Goal: Task Accomplishment & Management: Use online tool/utility

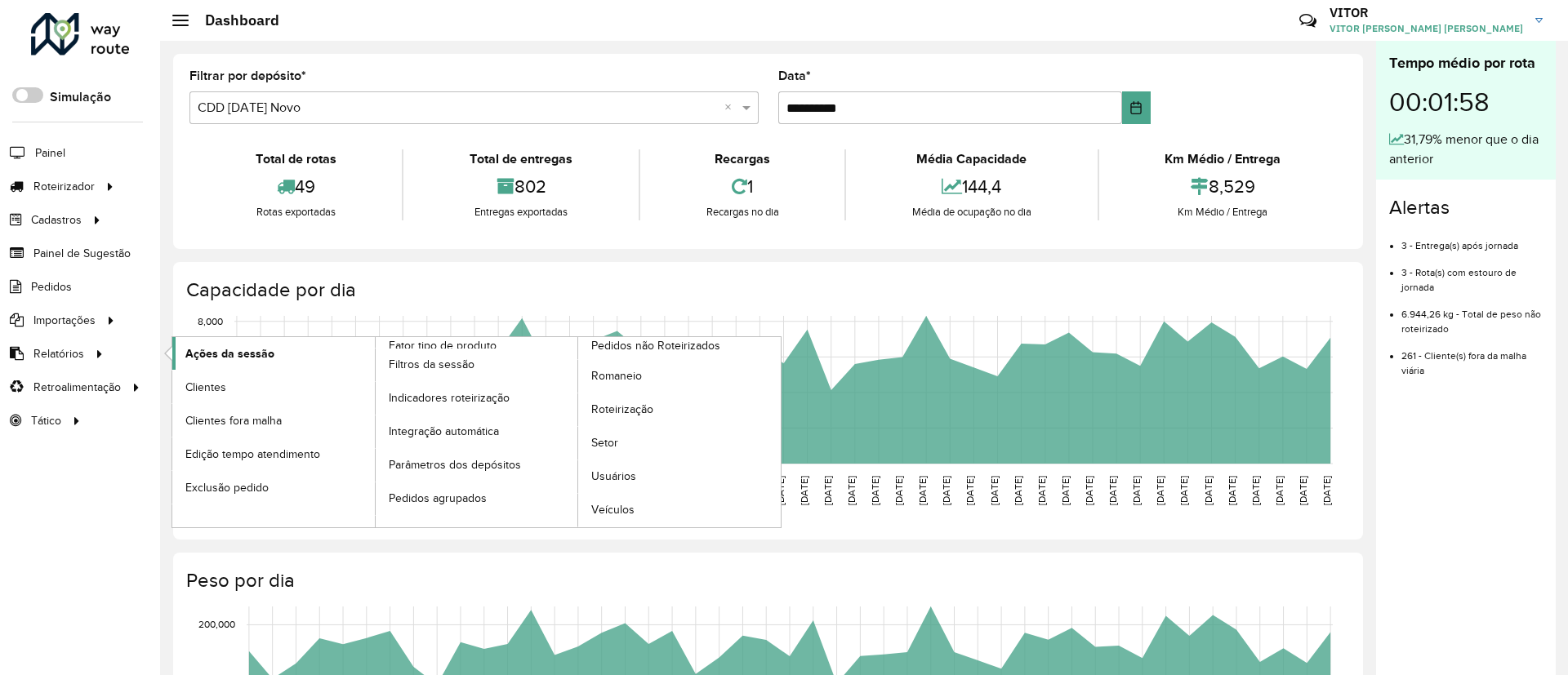
click at [191, 352] on span "Ações da sessão" at bounding box center [230, 353] width 89 height 17
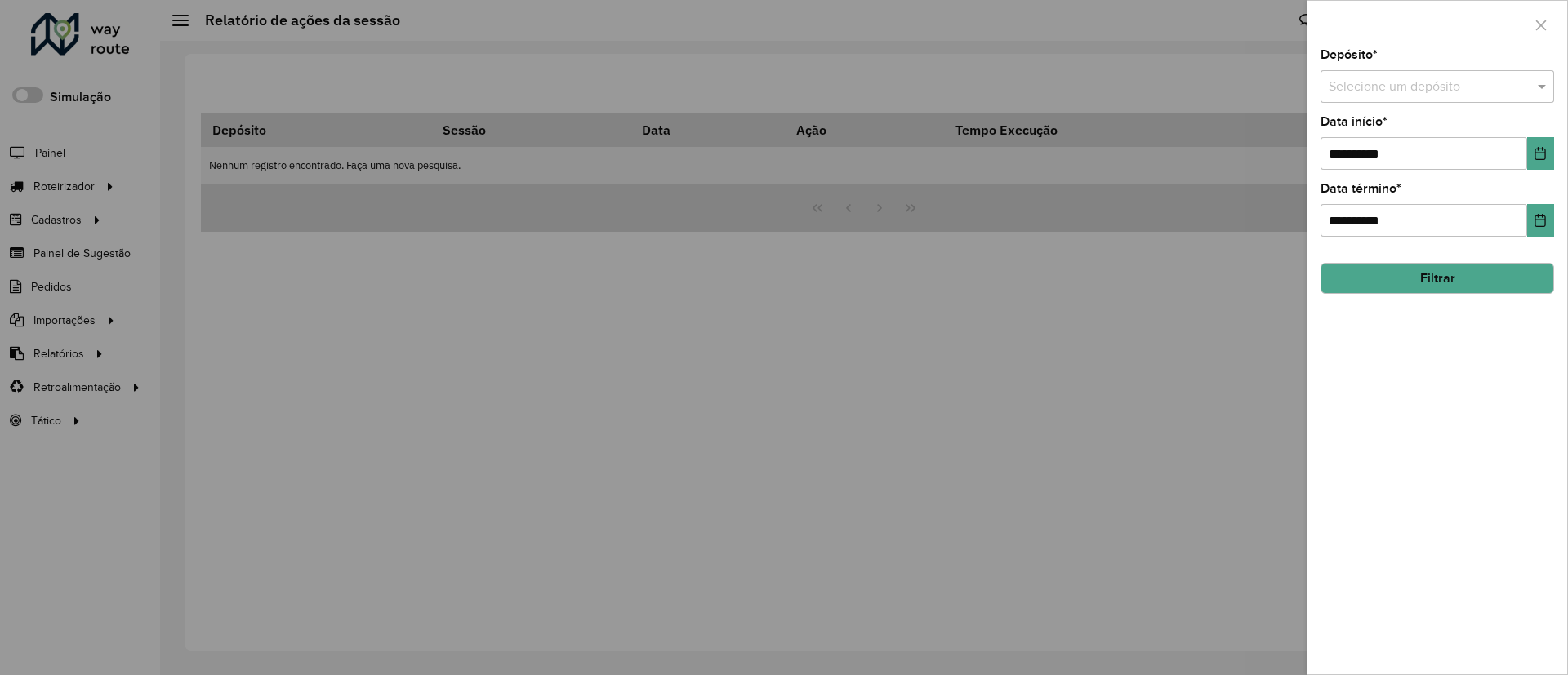
click at [1340, 96] on input "text" at bounding box center [1421, 87] width 185 height 20
type input "****"
click at [1535, 163] on button "Choose Date" at bounding box center [1540, 153] width 27 height 33
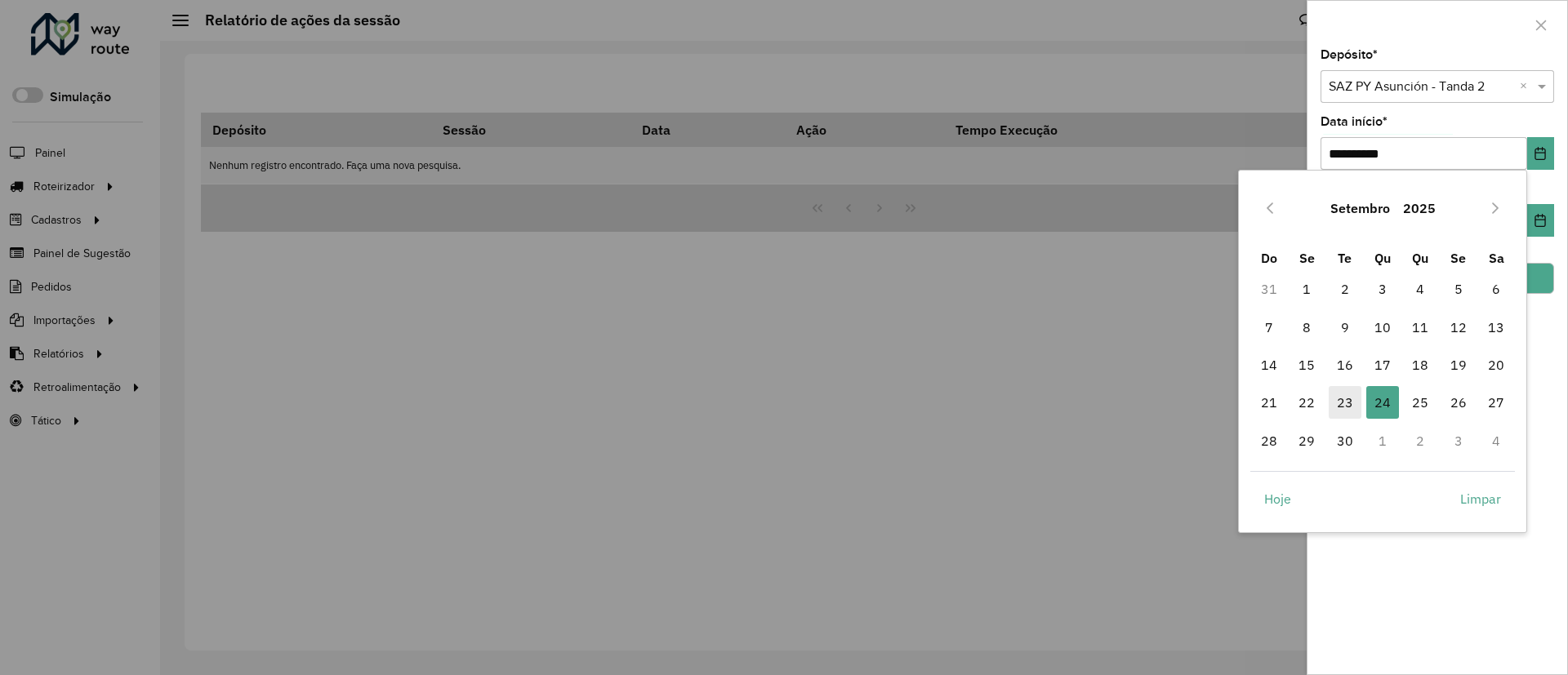
click at [1353, 408] on span "23" at bounding box center [1345, 403] width 33 height 33
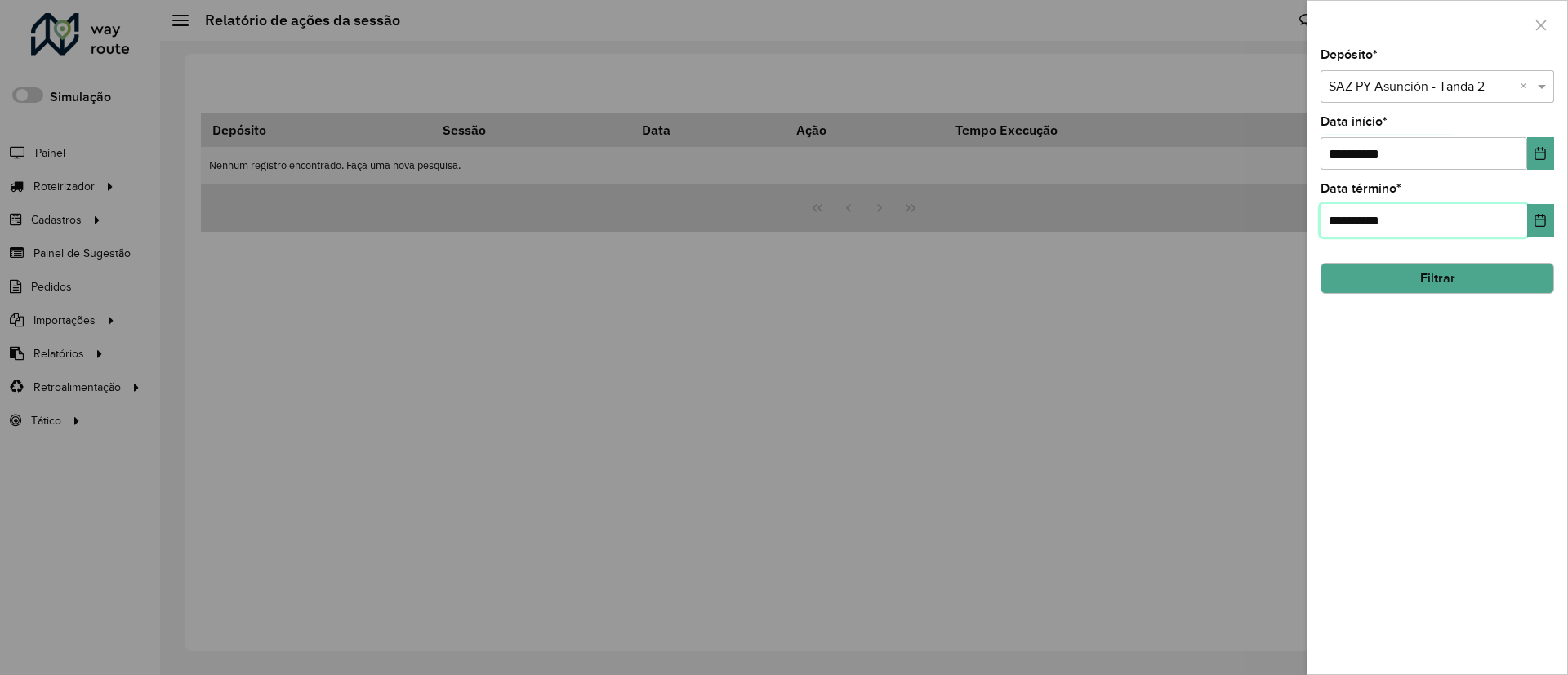
click at [1523, 225] on input "**********" at bounding box center [1424, 220] width 206 height 33
click at [1532, 224] on button "Choose Date" at bounding box center [1540, 220] width 27 height 33
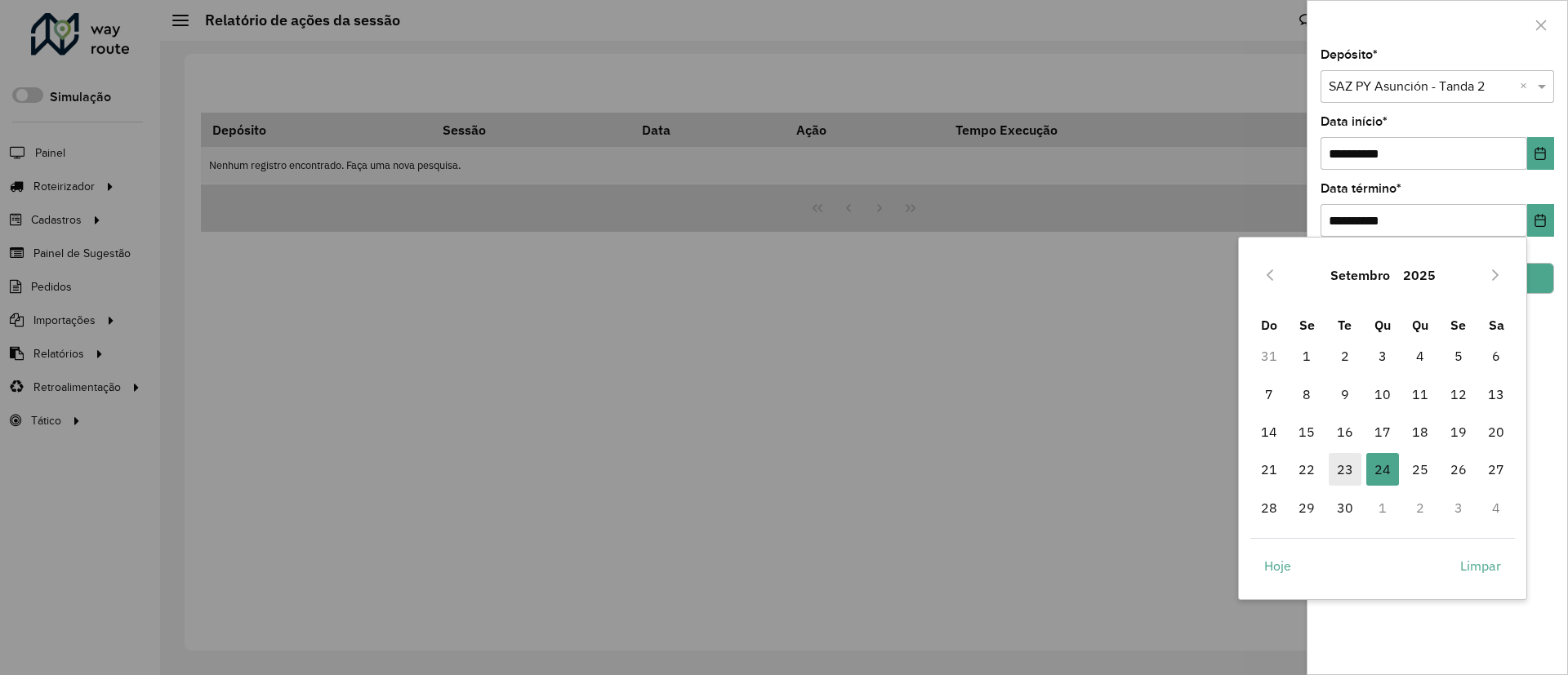
click at [1350, 475] on span "23" at bounding box center [1345, 470] width 33 height 33
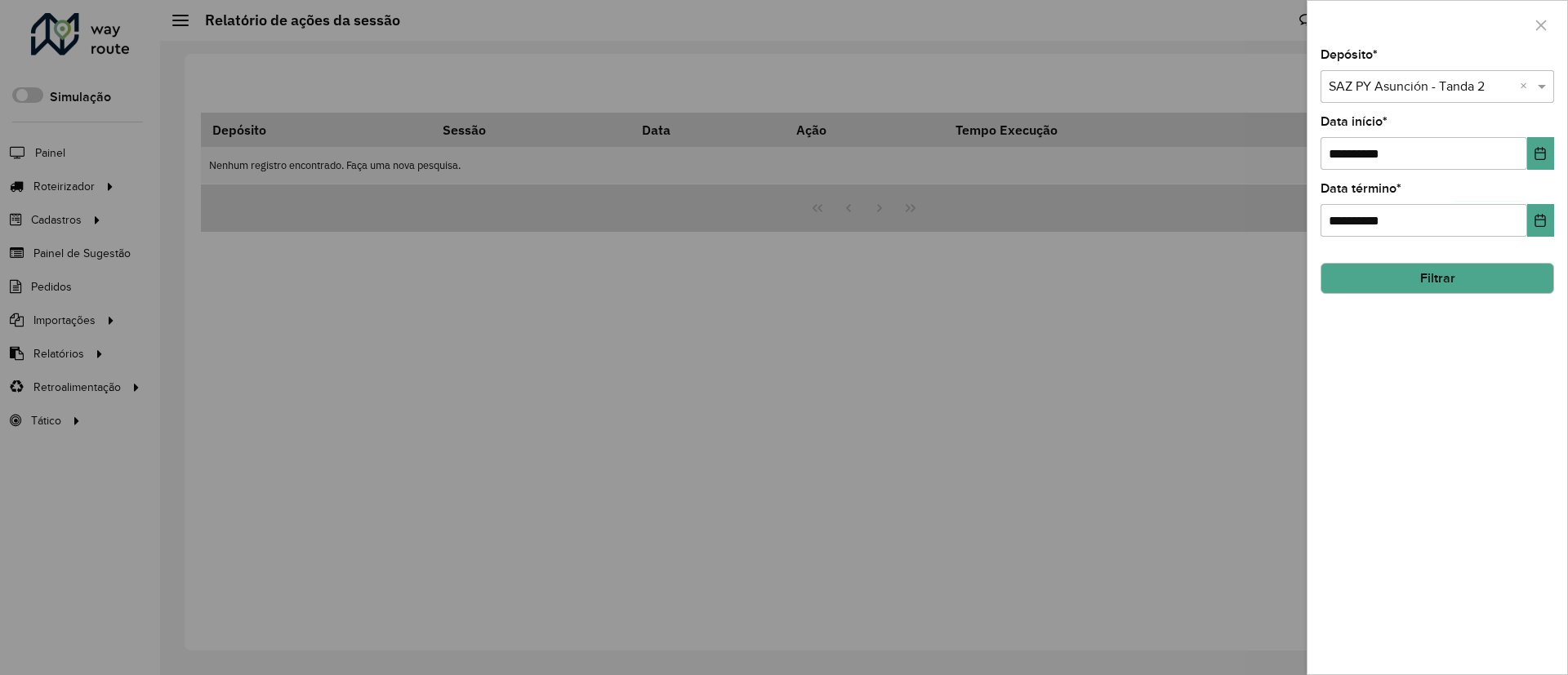
click at [1459, 283] on button "Filtrar" at bounding box center [1437, 279] width 234 height 31
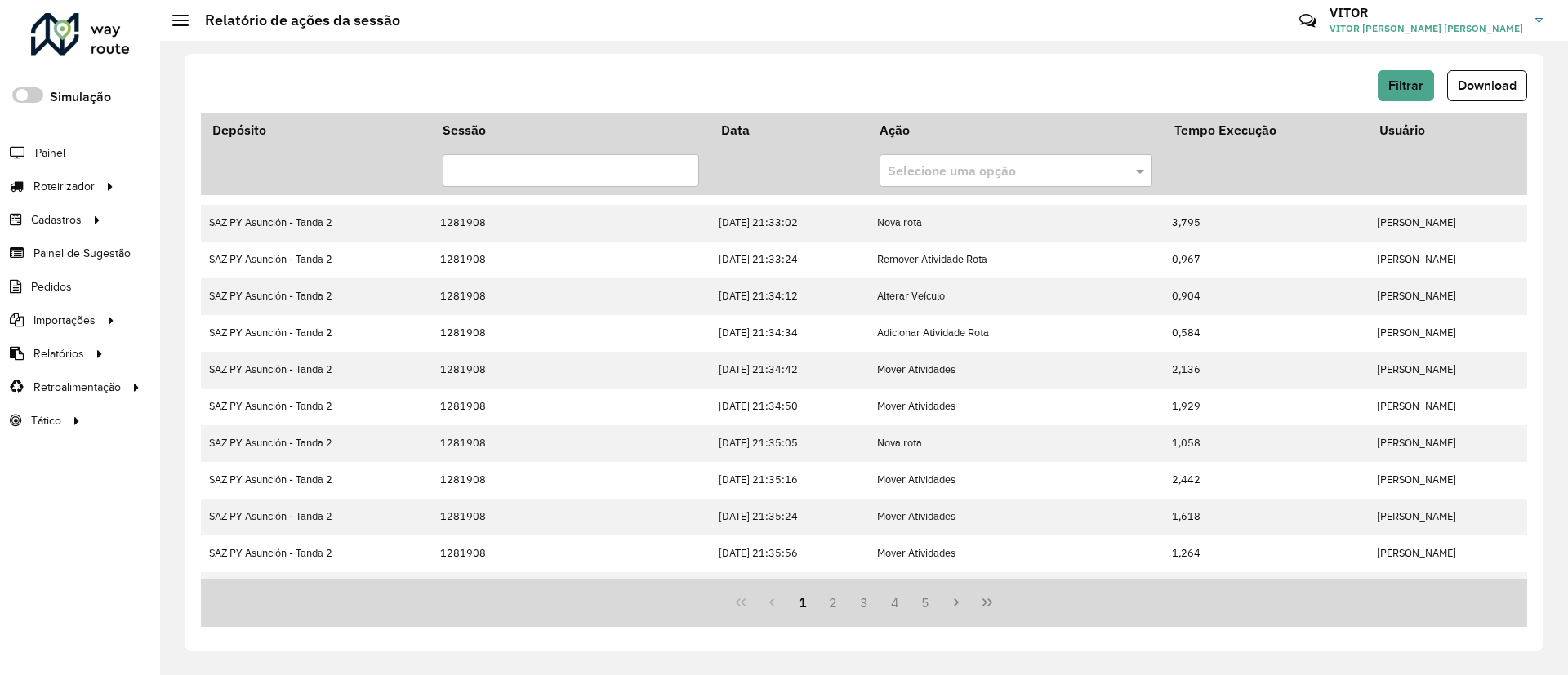
scroll to position [351, 0]
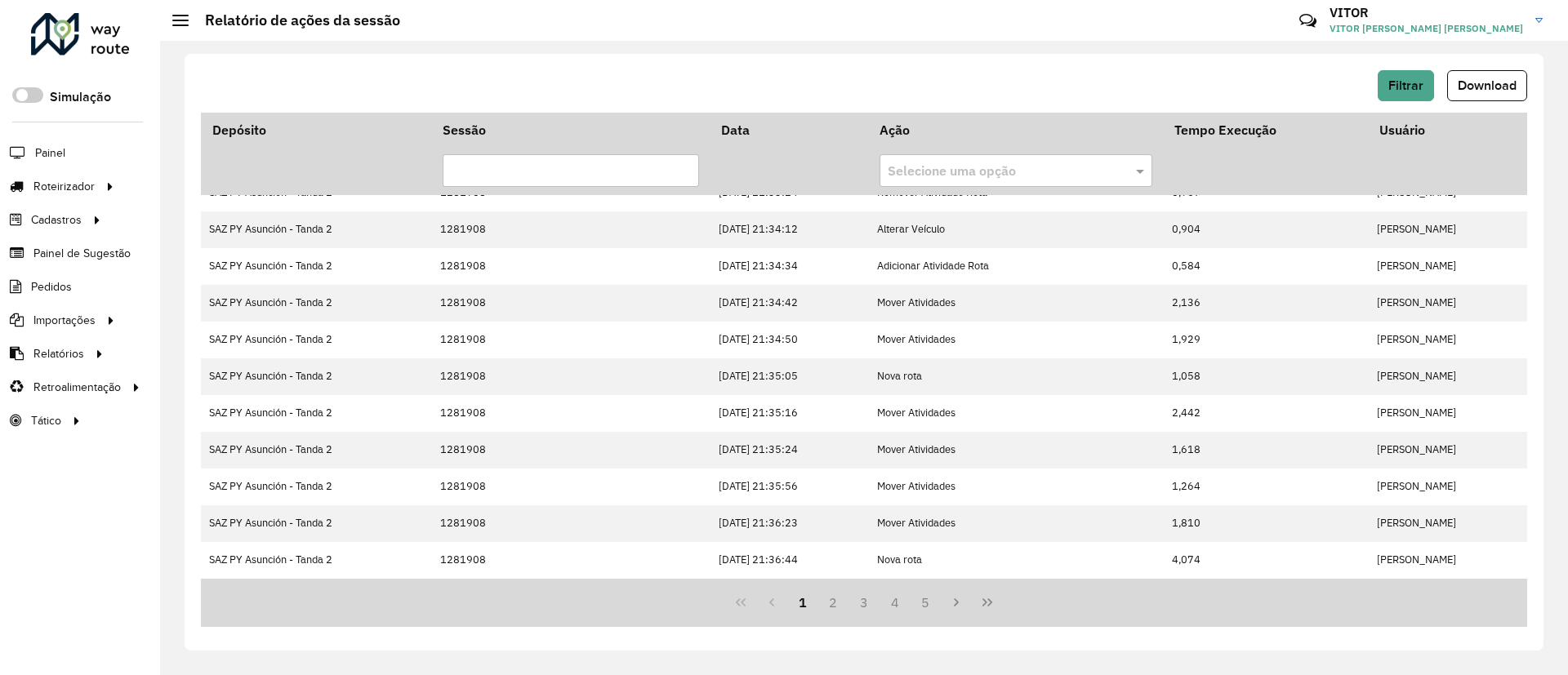
click at [975, 579] on div "1 2 3 4 5" at bounding box center [863, 602] width 1326 height 48
click at [980, 583] on div "1 2 3 4 5" at bounding box center [863, 602] width 1326 height 48
click at [985, 596] on icon "Last Page" at bounding box center [987, 602] width 13 height 13
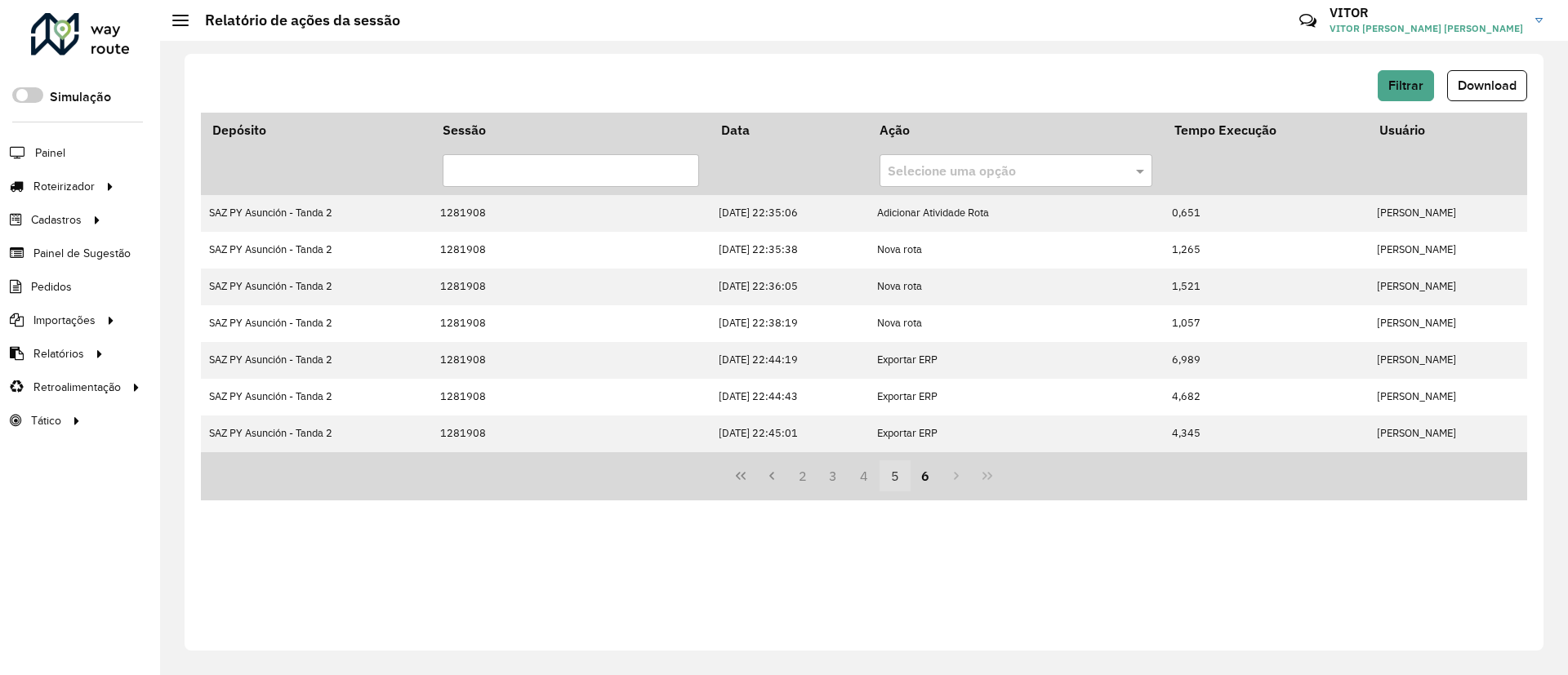
click at [895, 465] on button "5" at bounding box center [895, 476] width 31 height 31
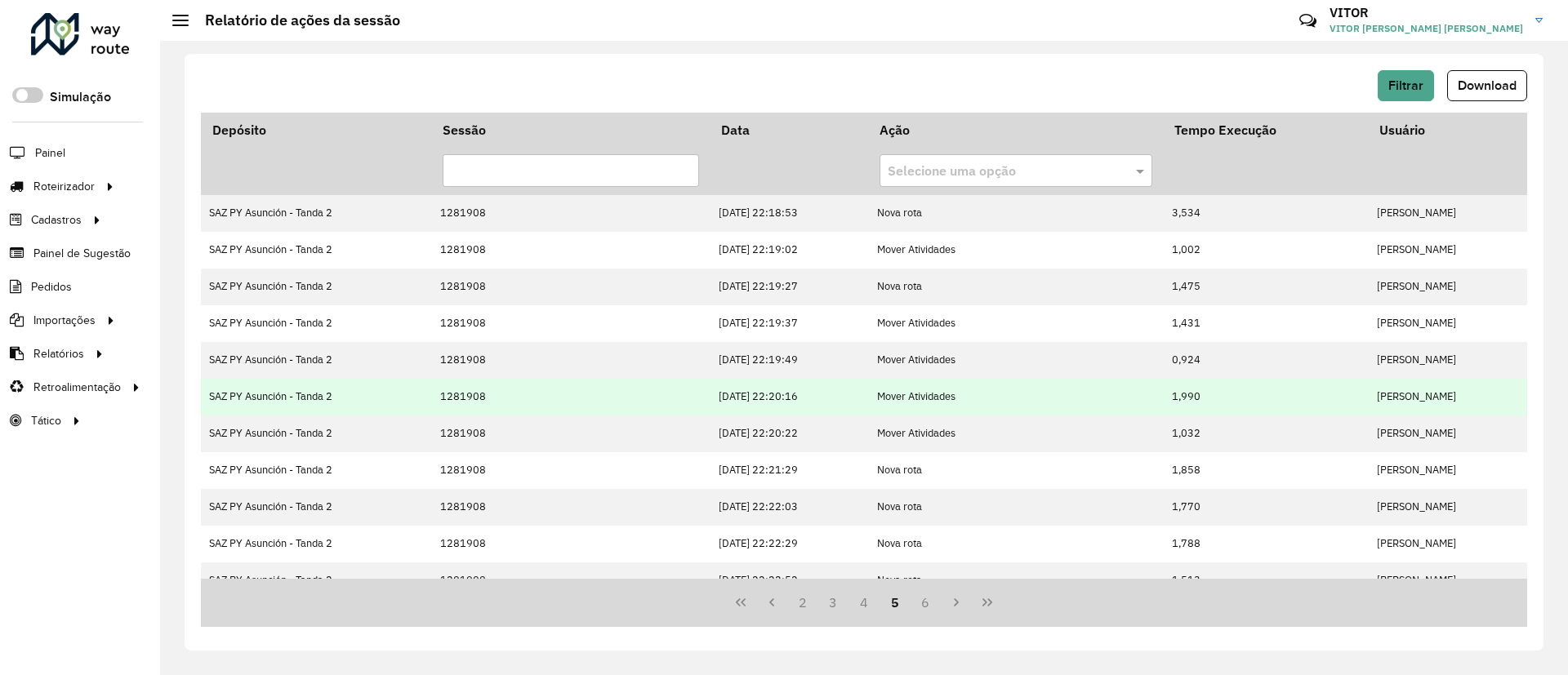
scroll to position [351, 0]
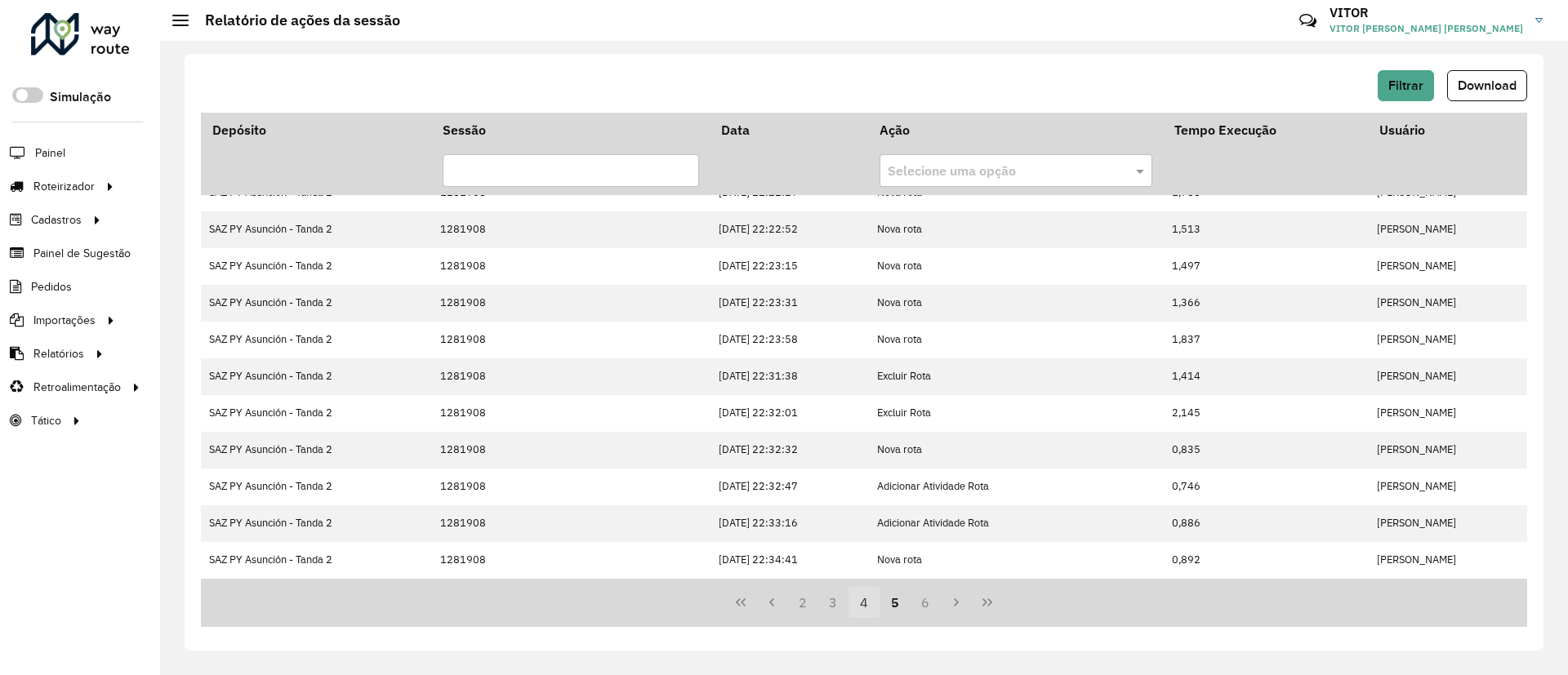
click at [865, 598] on button "4" at bounding box center [864, 602] width 31 height 31
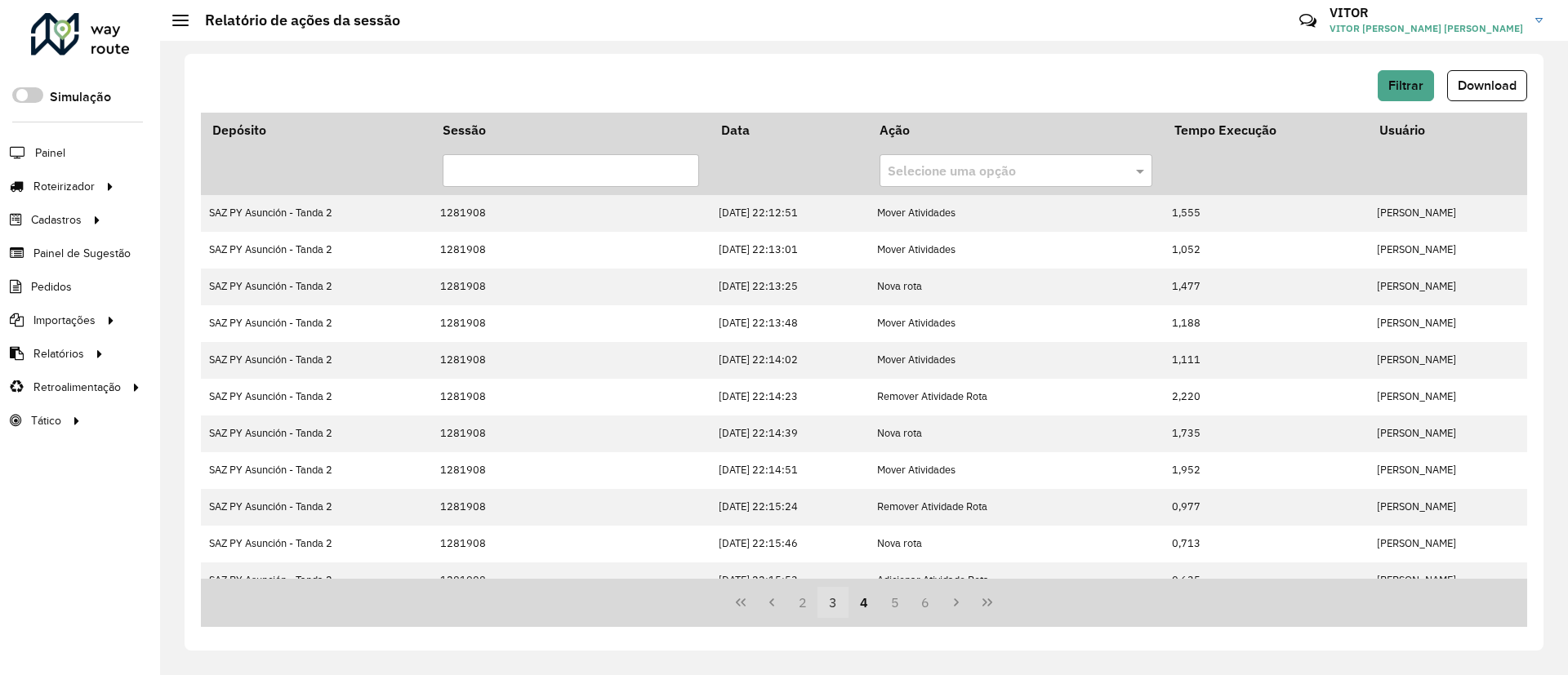
click at [834, 595] on button "3" at bounding box center [833, 602] width 31 height 31
click at [805, 597] on button "1" at bounding box center [803, 602] width 31 height 31
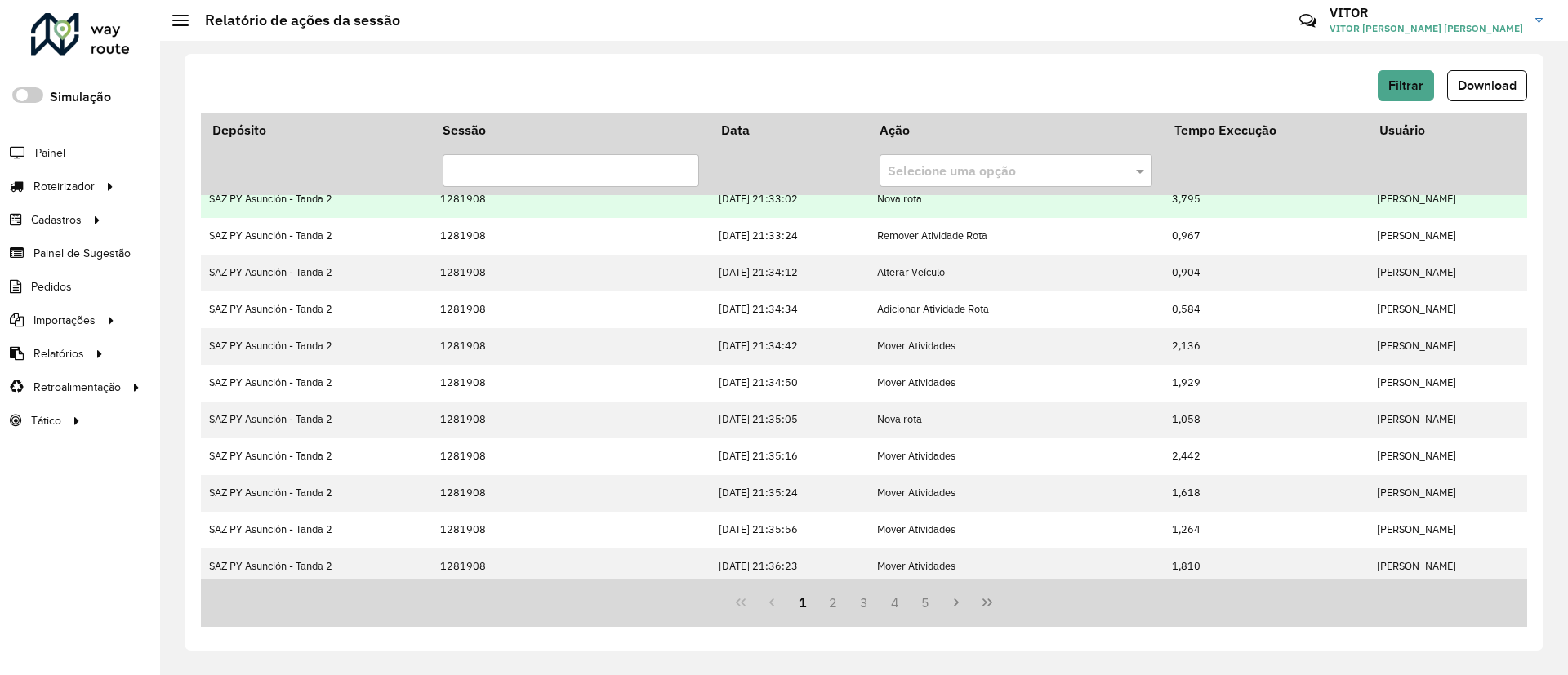
scroll to position [351, 0]
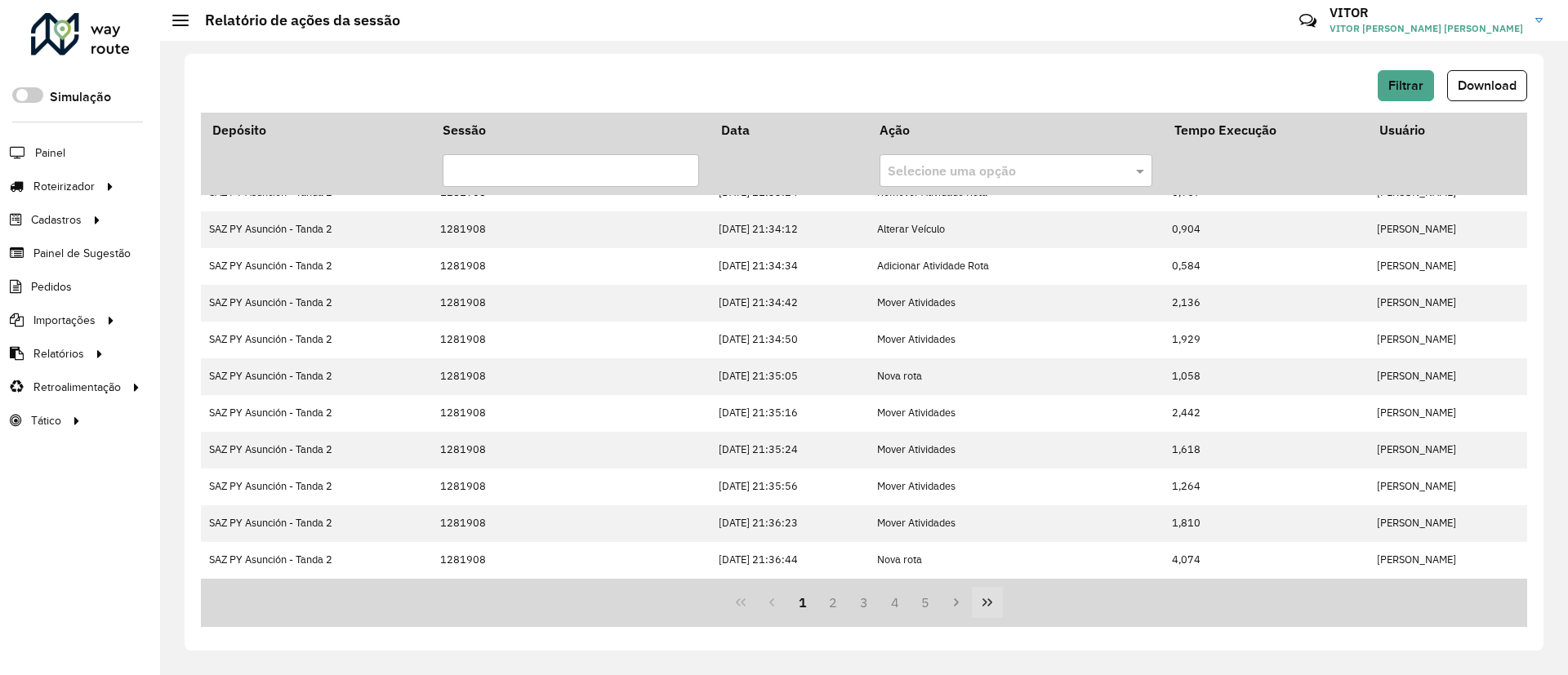
click at [993, 605] on icon "Last Page" at bounding box center [987, 602] width 13 height 13
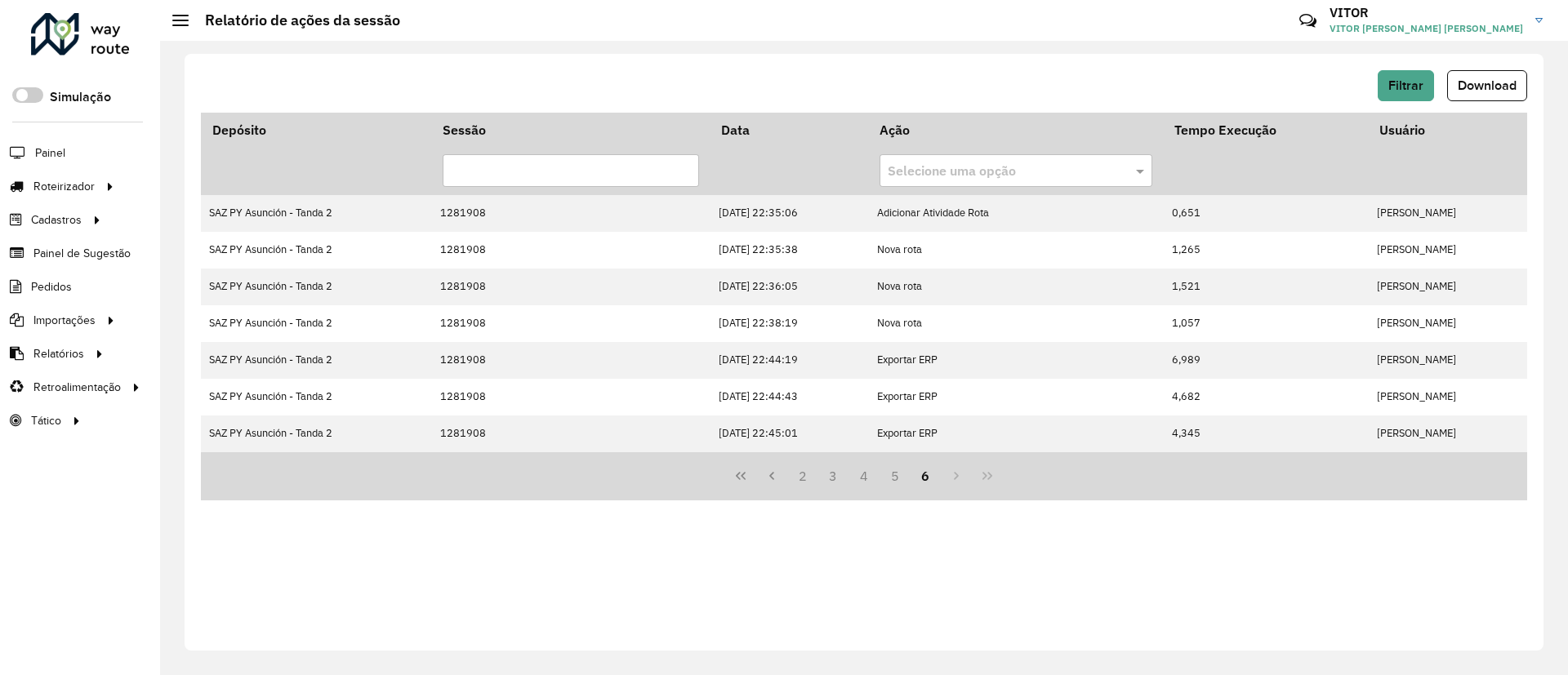
scroll to position [0, 0]
click at [905, 470] on button "5" at bounding box center [895, 476] width 31 height 31
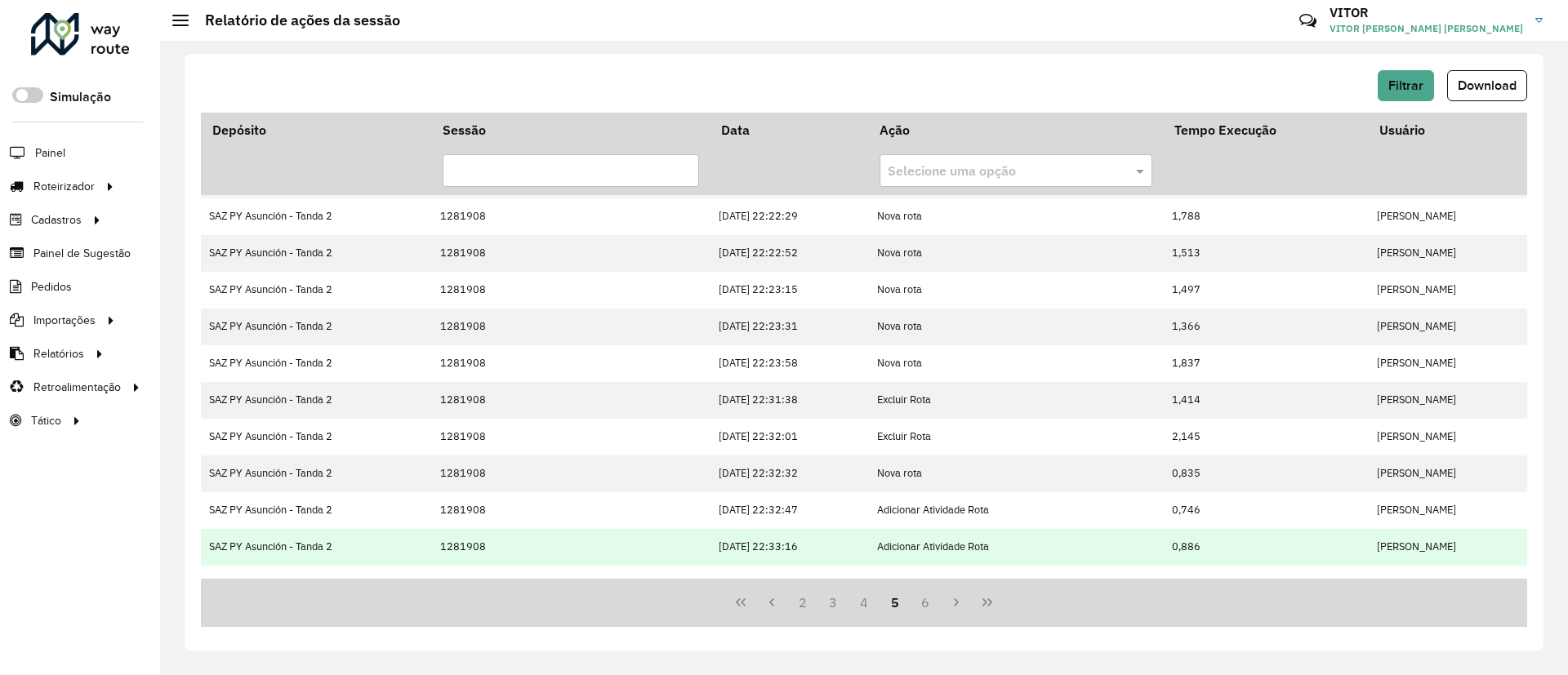
scroll to position [351, 0]
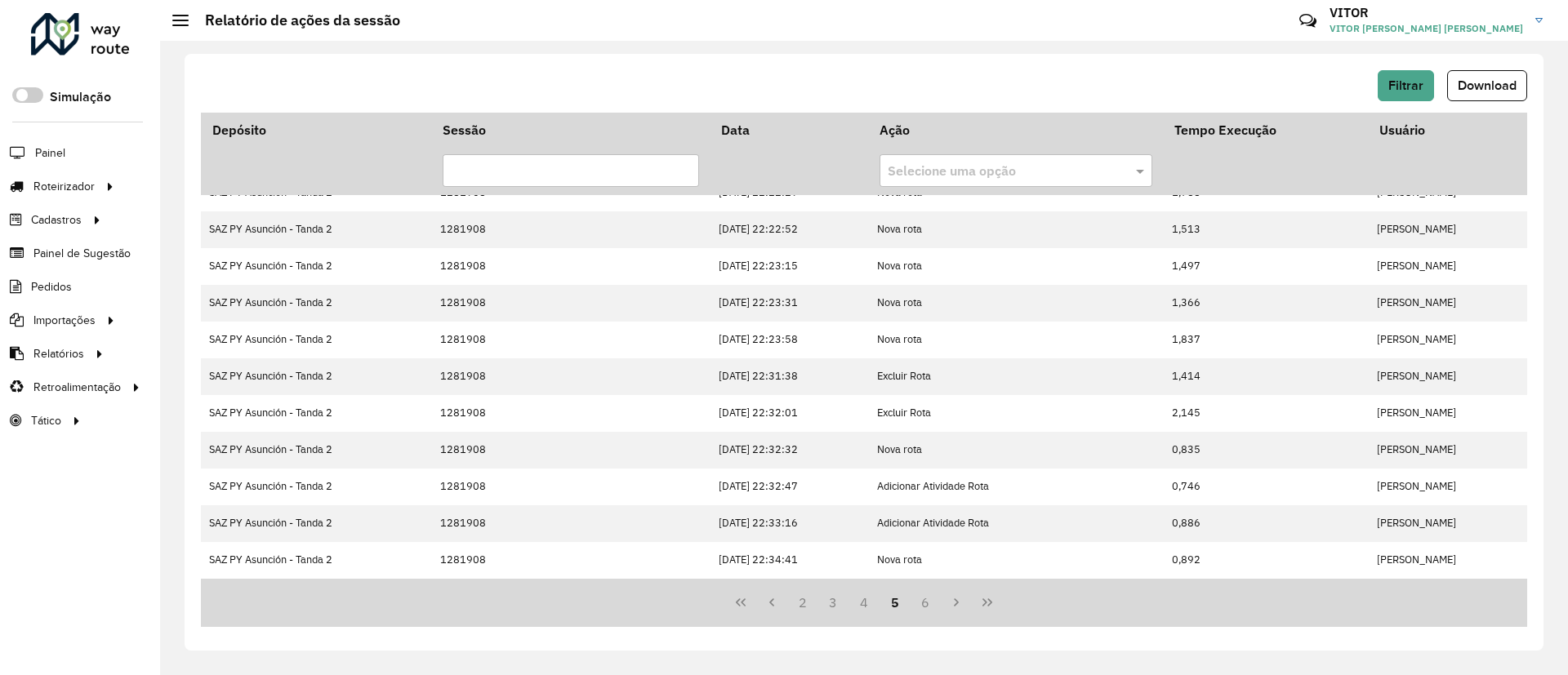
click at [913, 611] on button "6" at bounding box center [926, 602] width 31 height 31
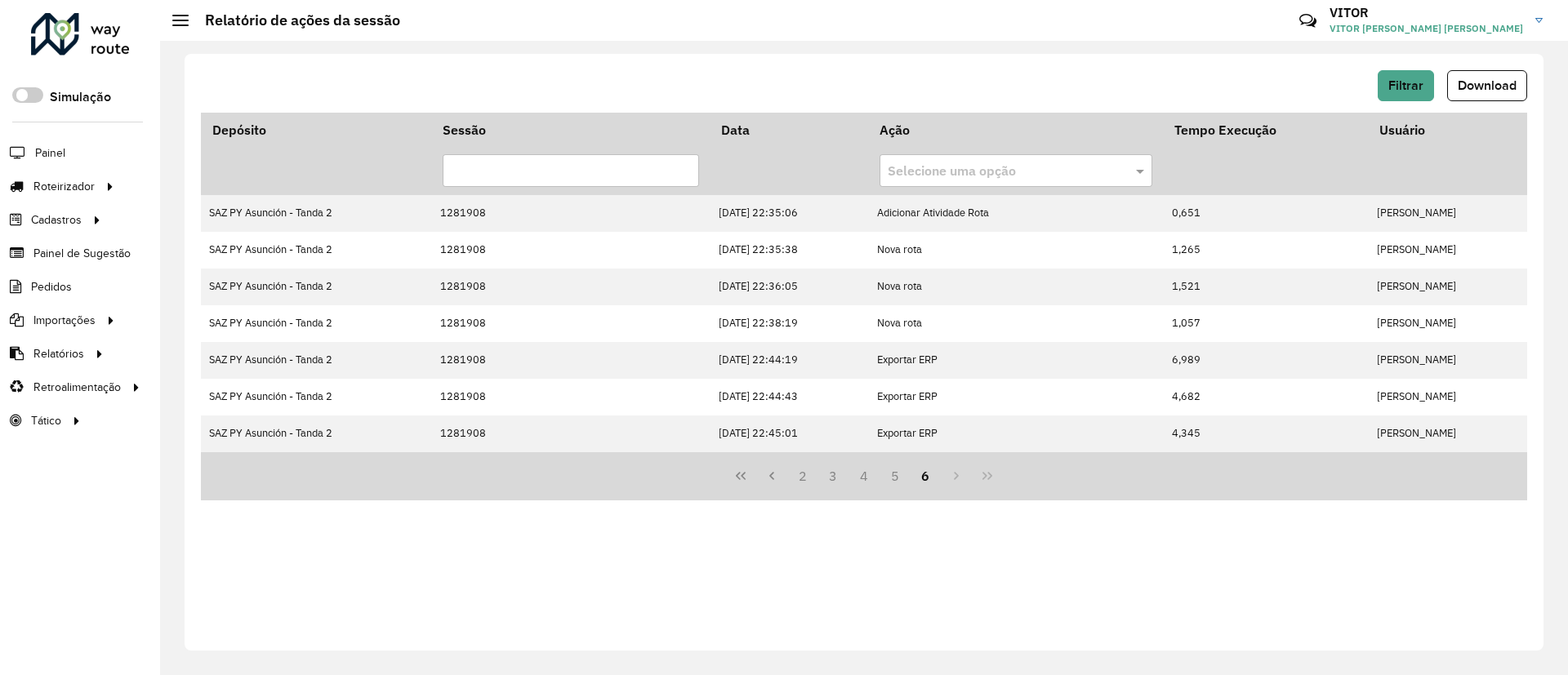
click at [923, 612] on div "Depósito Sessão Data Ação Tempo Execução Usuário Selecione uma opção SAZ PY [PE…" at bounding box center [863, 374] width 1326 height 522
click at [618, 5] on hb-header "Relatório de ações da sessão Críticas? Dúvidas? Elogios? Sugestões? Entre em co…" at bounding box center [864, 20] width 1408 height 40
